Goal: Information Seeking & Learning: Learn about a topic

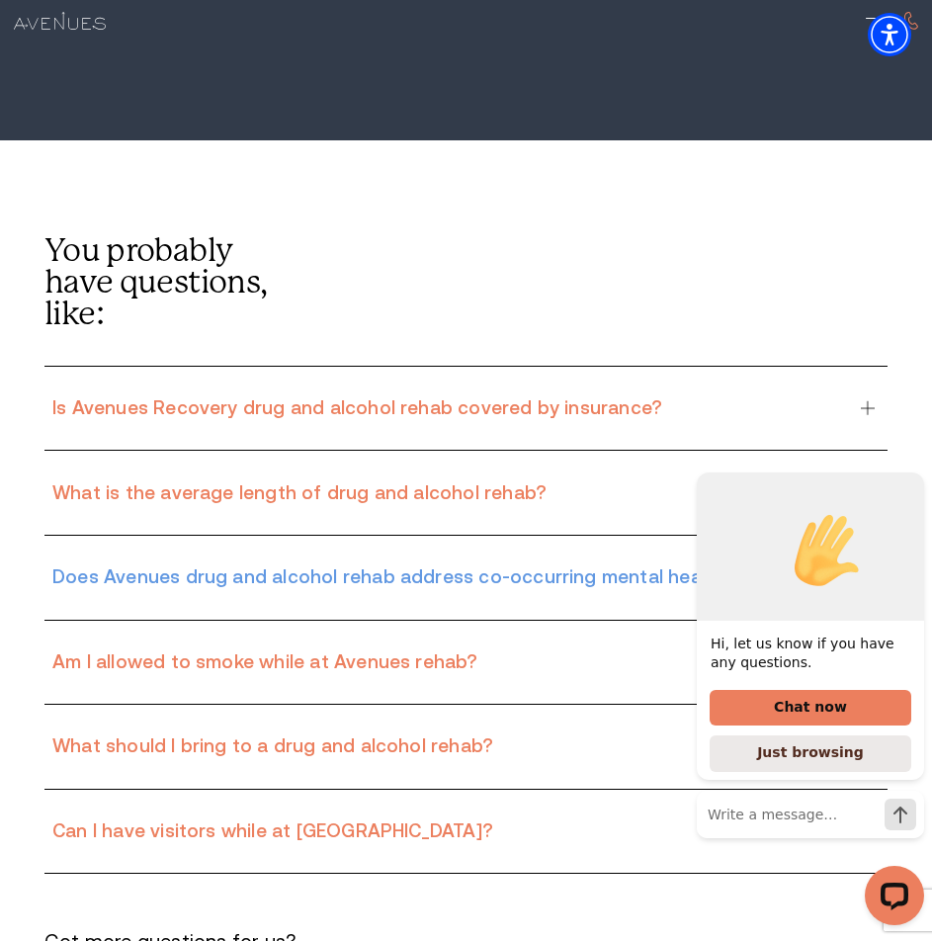
scroll to position [13488, 0]
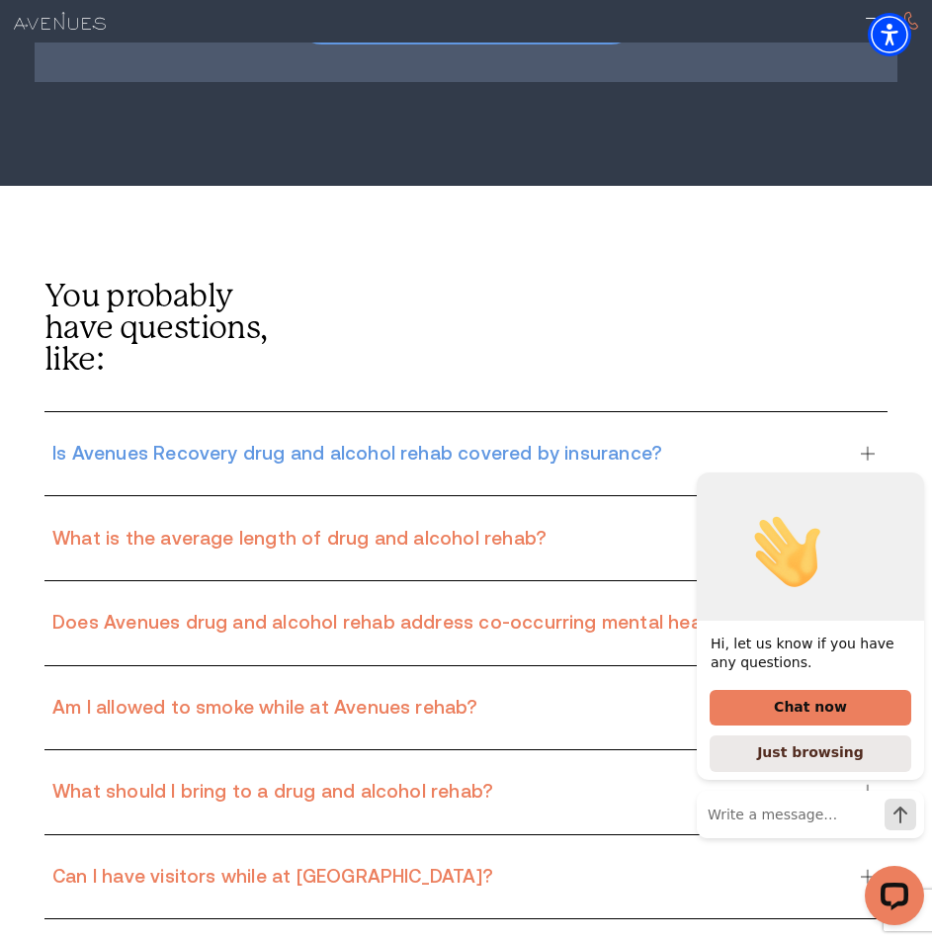
click at [833, 442] on h3 "Is Avenues Recovery drug and alcohol rehab covered by insurance?" at bounding box center [451, 454] width 799 height 24
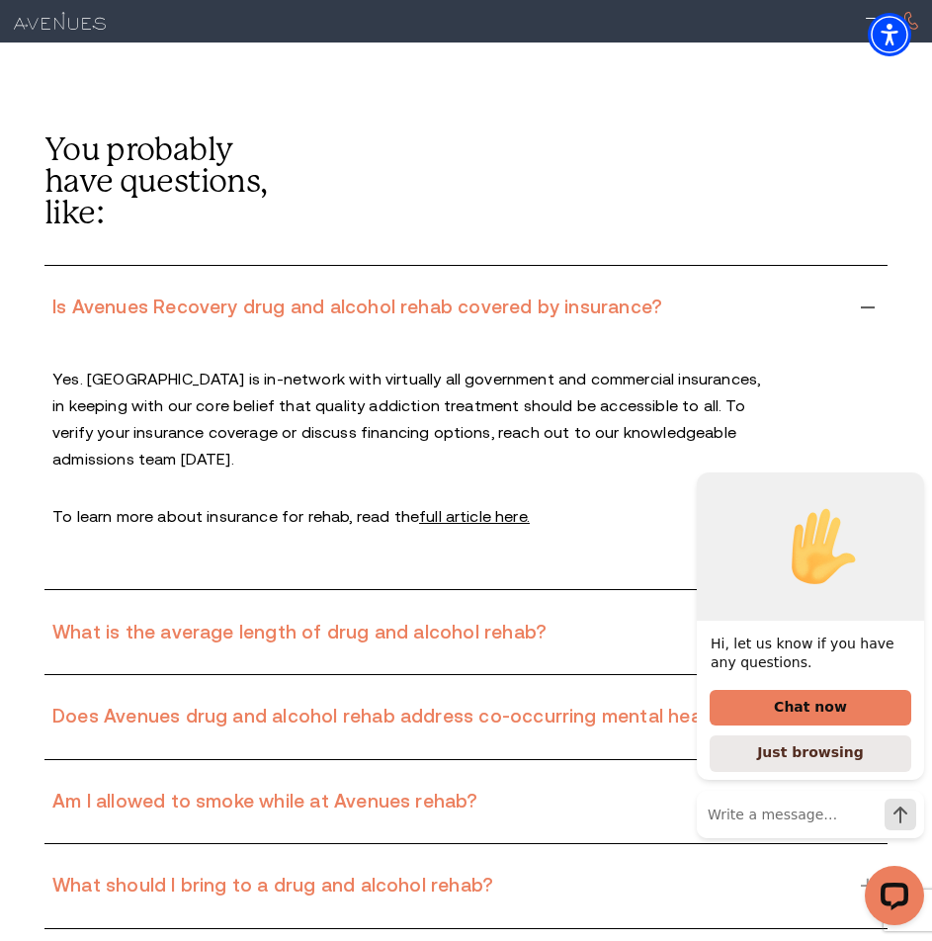
scroll to position [13883, 0]
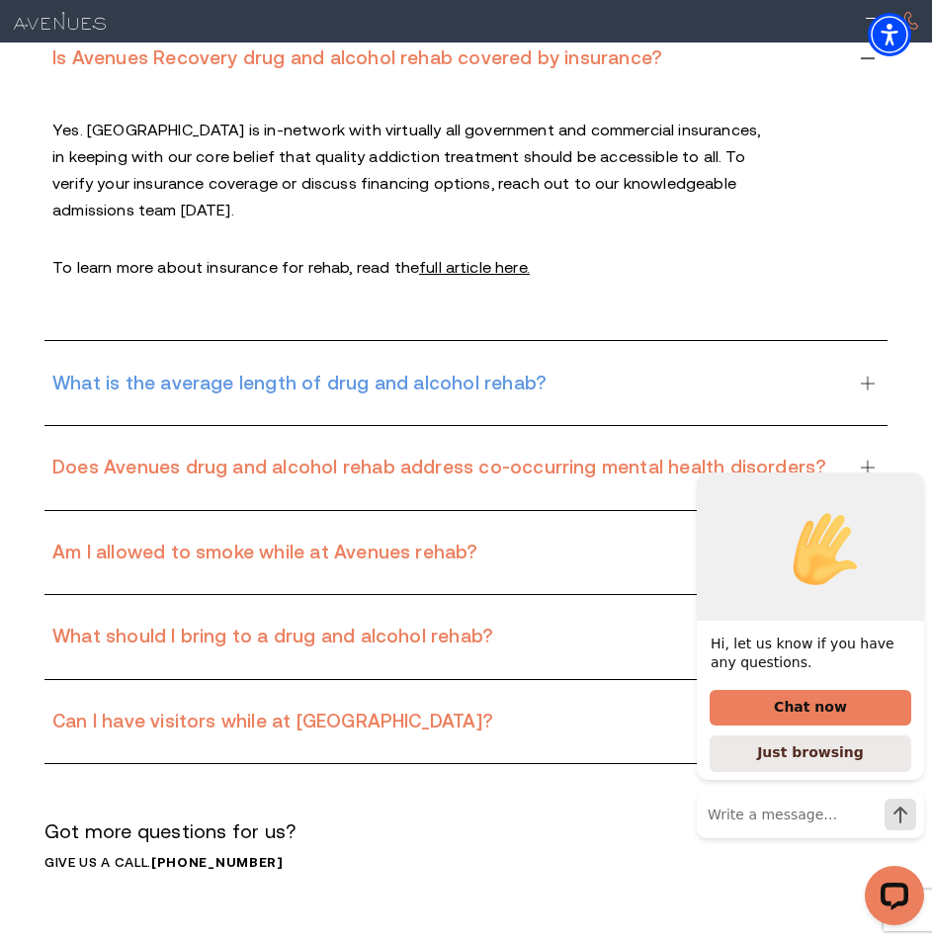
click at [865, 341] on div "What is the average length of drug and alcohol rehab?" at bounding box center [465, 383] width 843 height 84
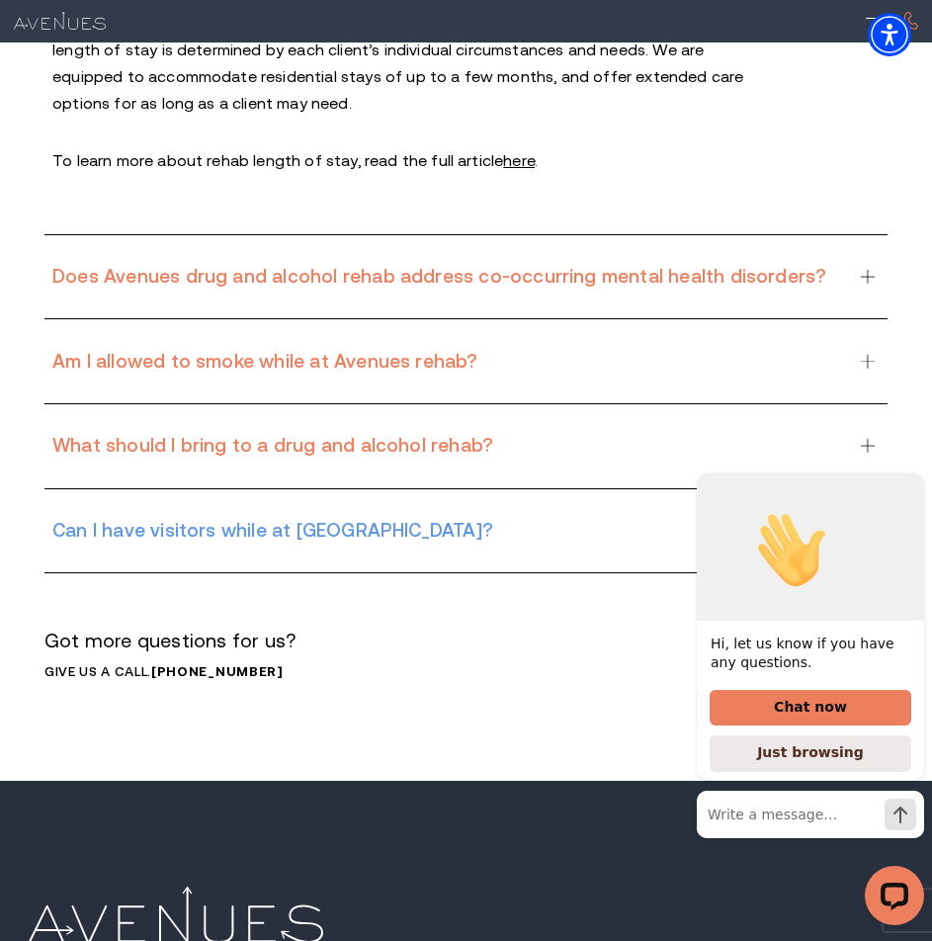
click at [864, 489] on div "Can I have visitors while at [GEOGRAPHIC_DATA]?" at bounding box center [465, 531] width 843 height 84
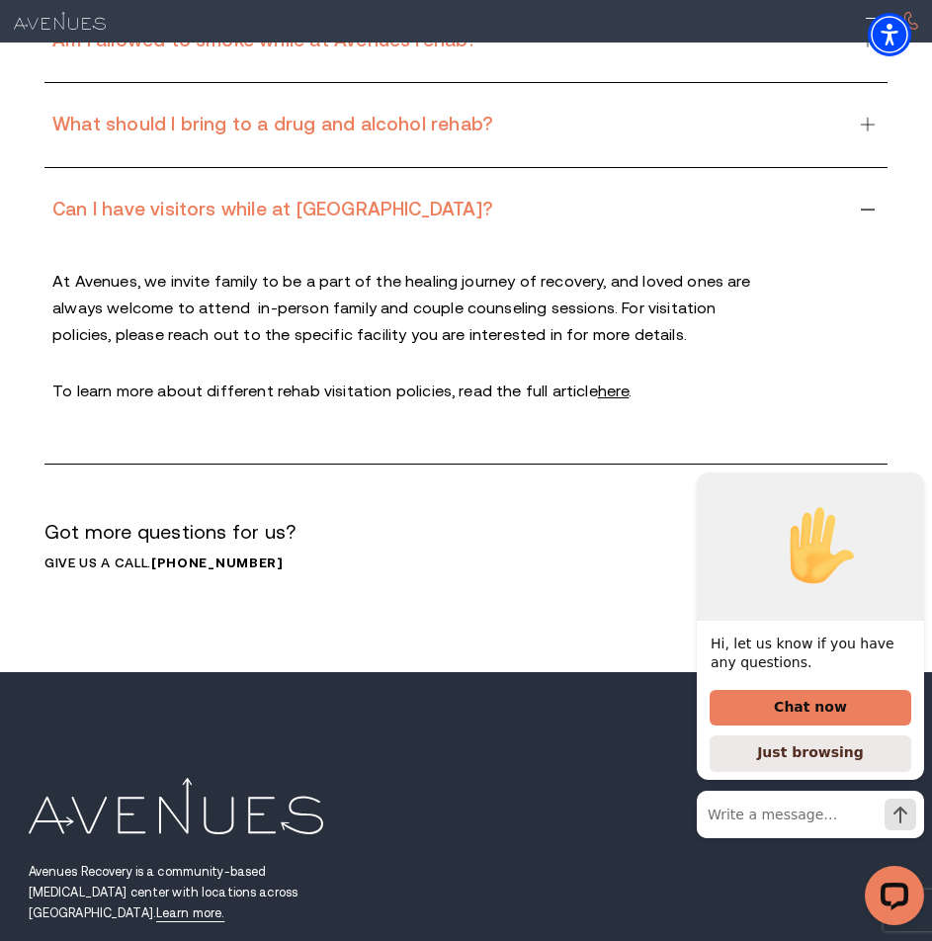
scroll to position [13963, 0]
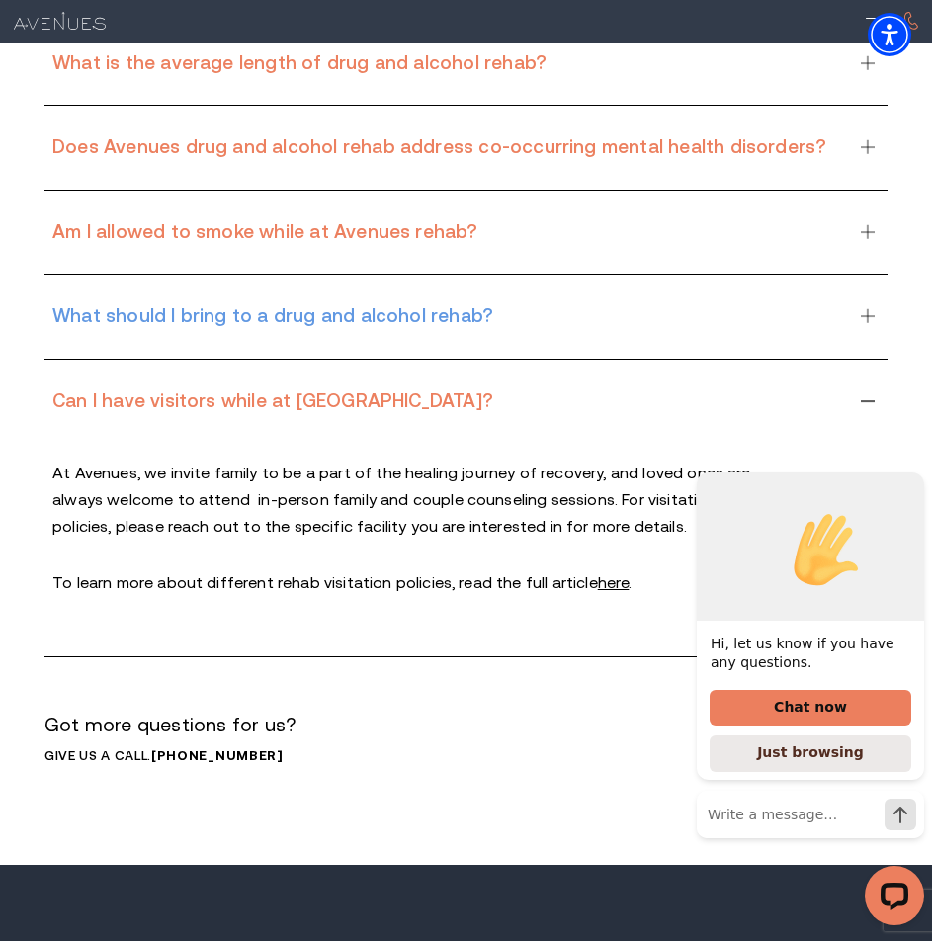
click at [859, 275] on div "What should I bring to a drug and alcohol rehab?" at bounding box center [465, 317] width 843 height 84
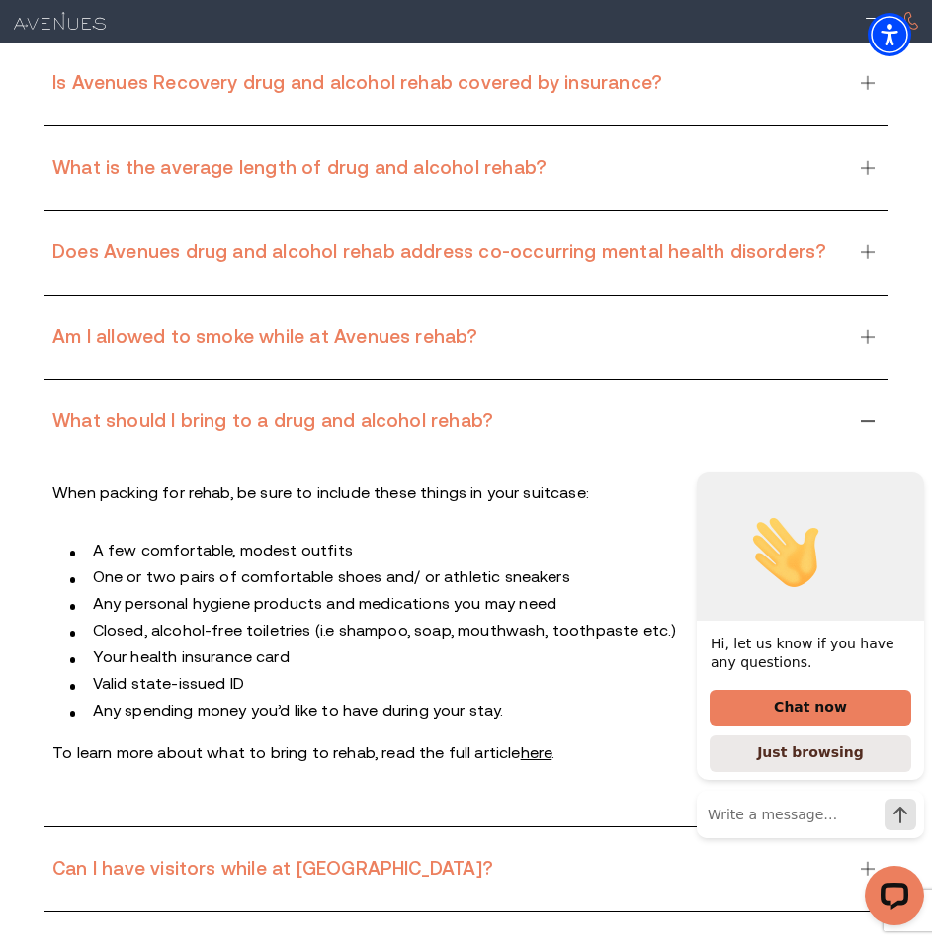
scroll to position [13667, 0]
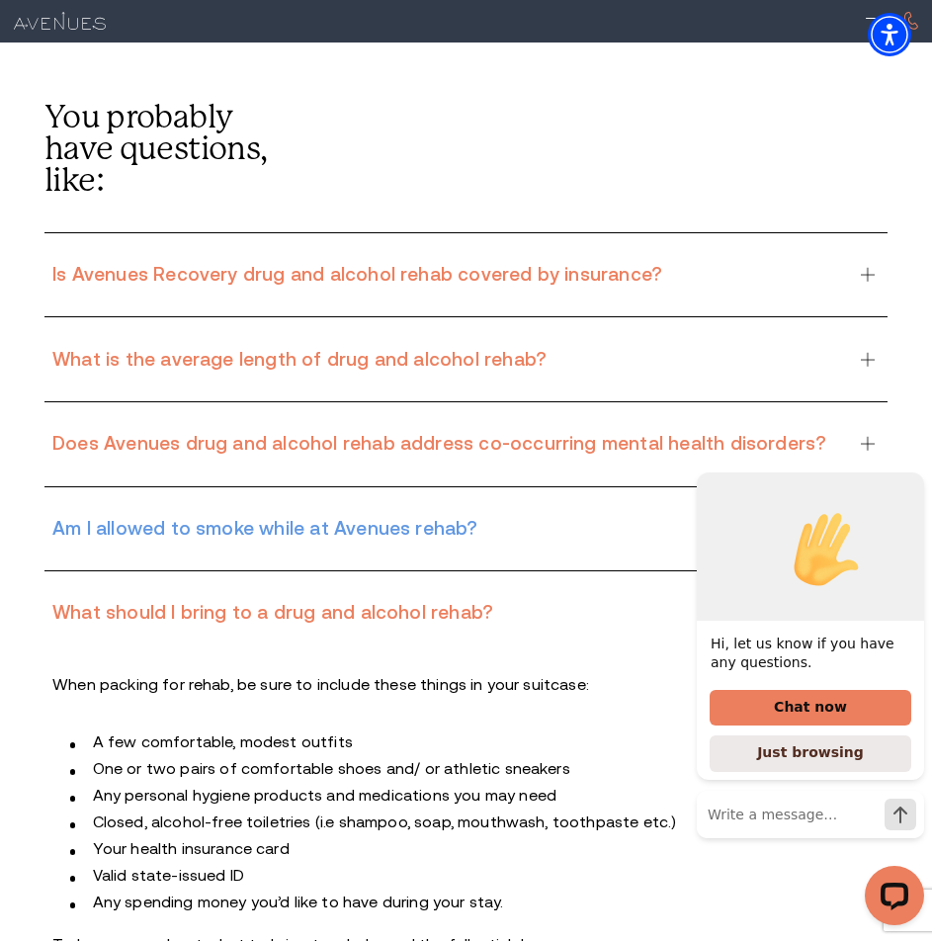
click at [862, 487] on div "Am I allowed to smoke while at Avenues rehab?" at bounding box center [465, 529] width 843 height 84
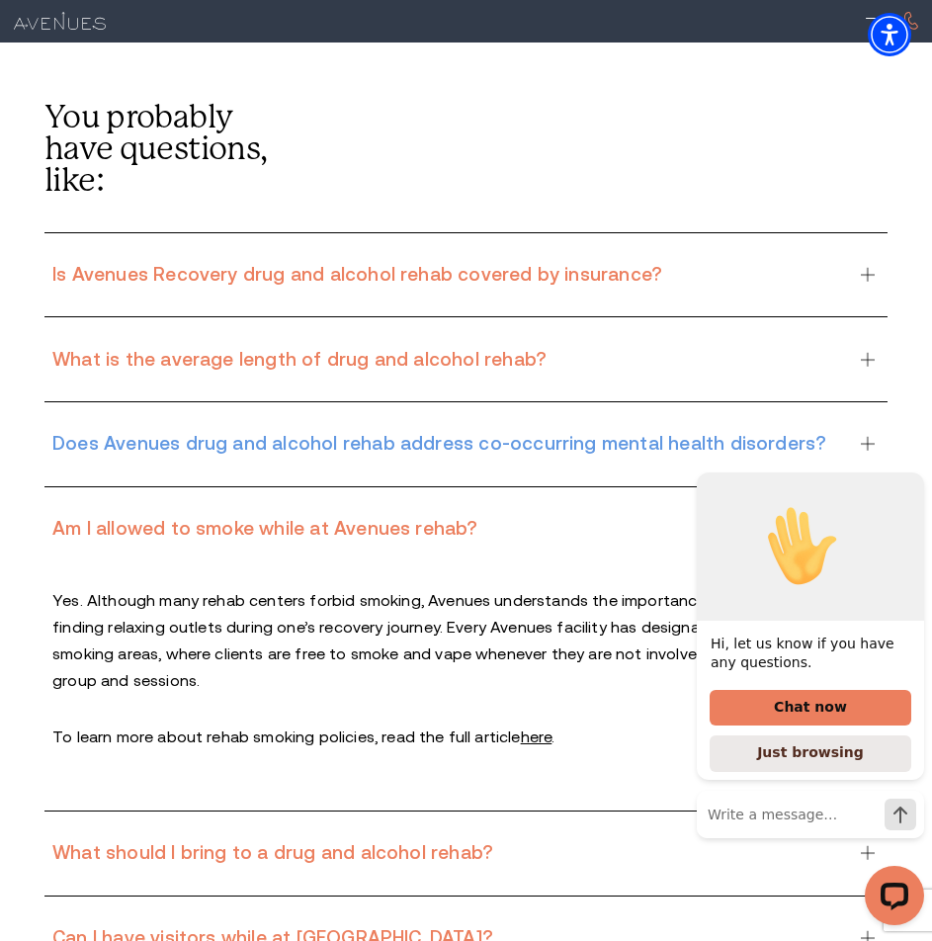
click at [861, 402] on div "Does Avenues drug and alcohol rehab address co-occurring mental health disorder…" at bounding box center [465, 444] width 843 height 84
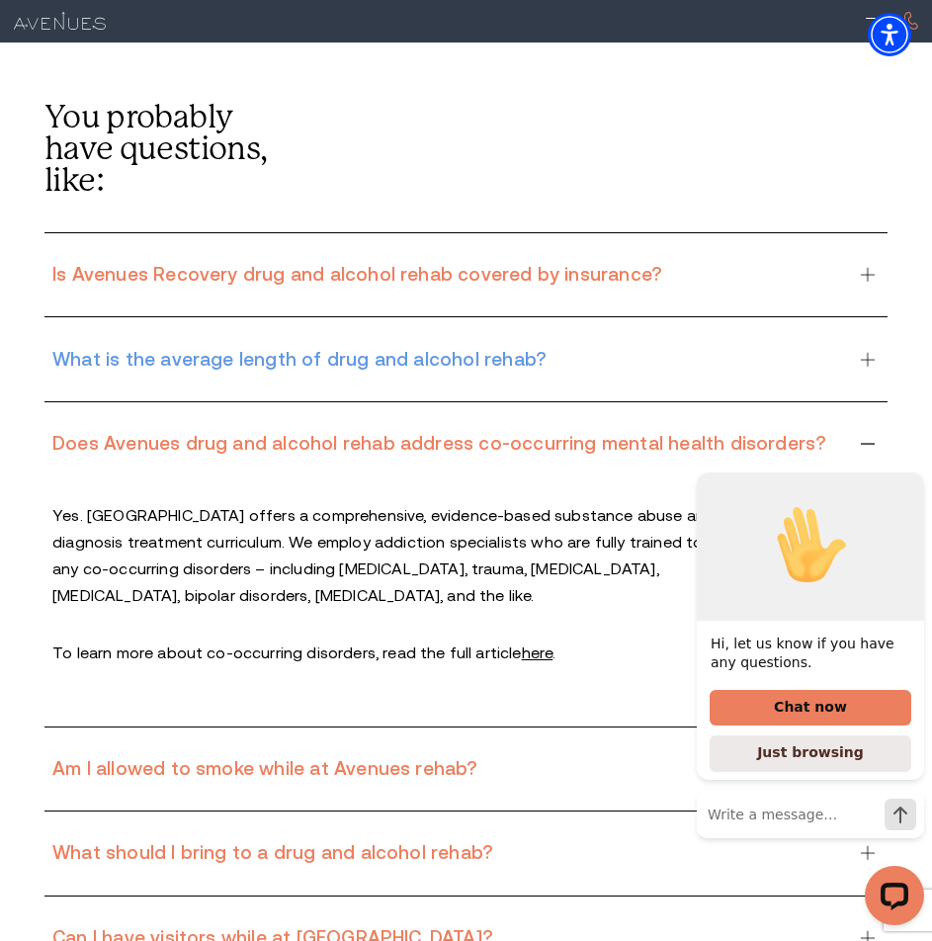
click at [852, 317] on div "What is the average length of drug and alcohol rehab?" at bounding box center [465, 359] width 843 height 84
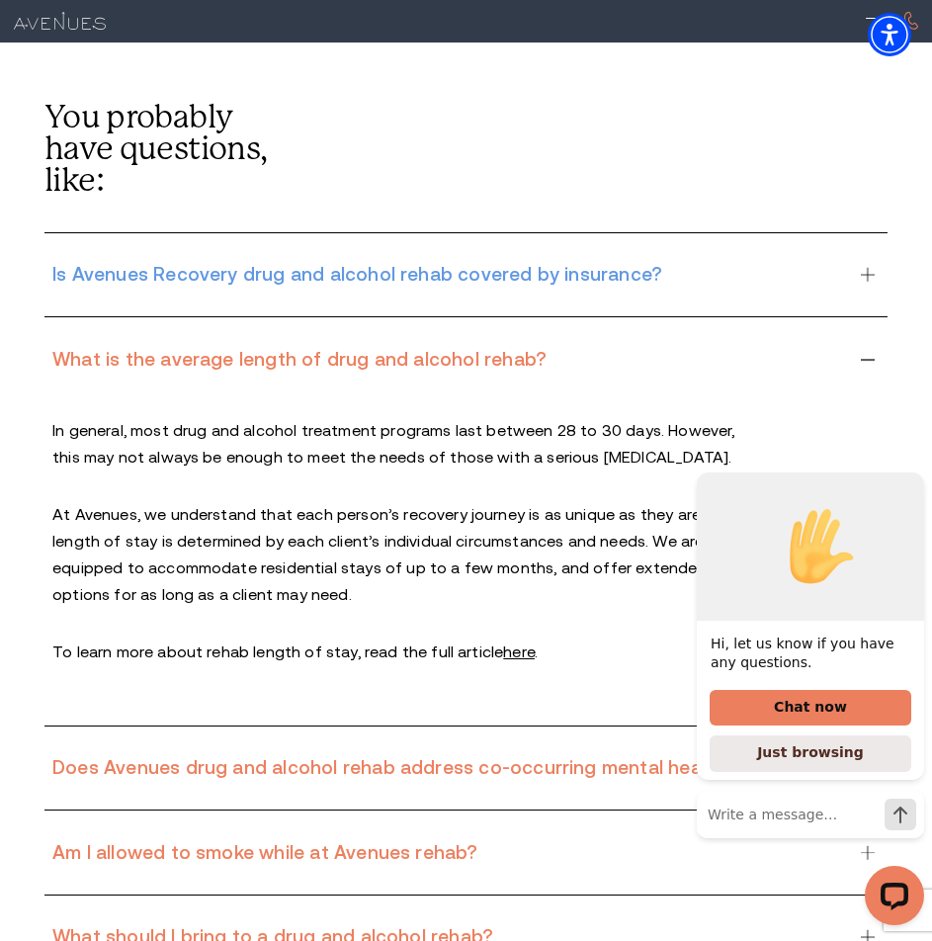
click at [839, 263] on h3 "Is Avenues Recovery drug and alcohol rehab covered by insurance?" at bounding box center [451, 275] width 799 height 24
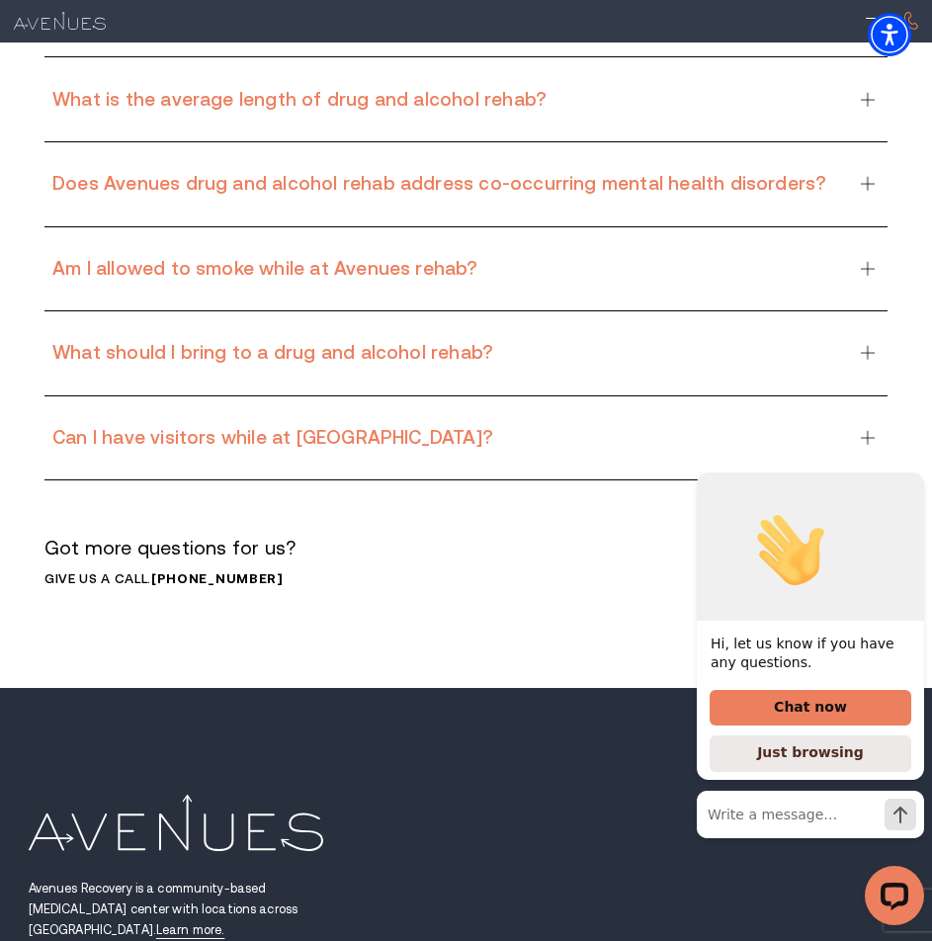
scroll to position [14457, 0]
